Goal: Communication & Community: Answer question/provide support

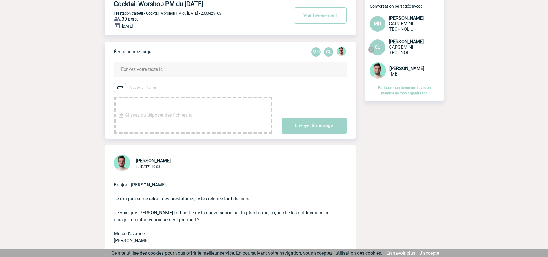
scroll to position [36, 0]
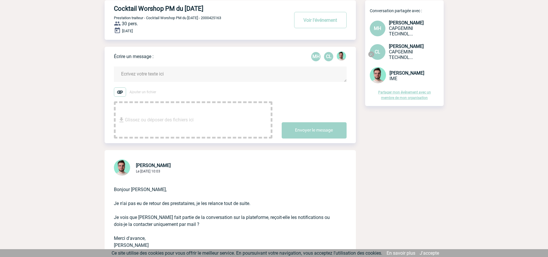
click at [193, 74] on textarea at bounding box center [230, 73] width 233 height 15
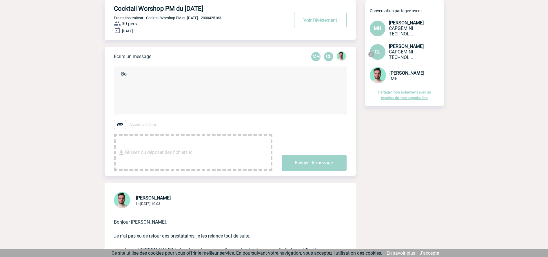
type textarea "B"
type textarea "Vous pouvez échanger via la plateforme ."
click at [298, 163] on button "Envoyer le message" at bounding box center [314, 163] width 65 height 16
